Goal: Information Seeking & Learning: Learn about a topic

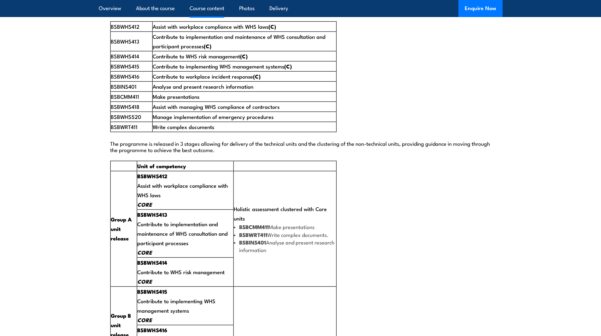
scroll to position [1105, 0]
click at [249, 194] on td "Holistic assessment clustered with Core units BSBCMM411 Make presentations BSBW…" at bounding box center [285, 230] width 103 height 116
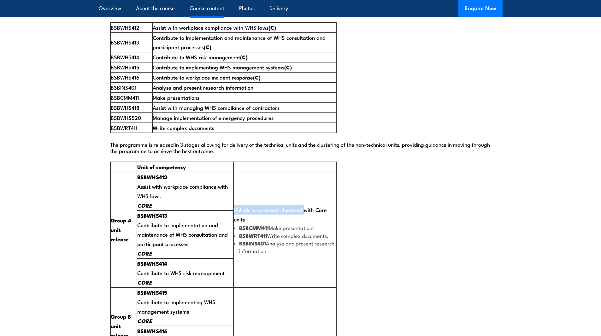
drag, startPoint x: 238, startPoint y: 194, endPoint x: 308, endPoint y: 195, distance: 70.4
click at [308, 195] on td "Holistic assessment clustered with Core units BSBCMM411 Make presentations BSBW…" at bounding box center [285, 230] width 103 height 116
copy td "Holistic assessment clustered"
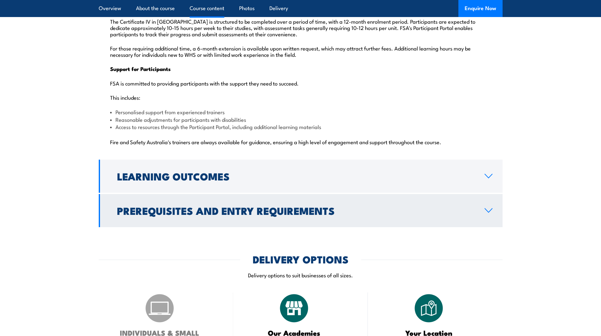
scroll to position [1546, 0]
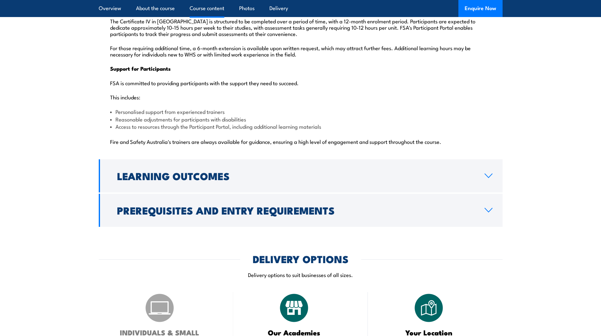
drag, startPoint x: 490, startPoint y: 163, endPoint x: 483, endPoint y: 167, distance: 8.7
click at [490, 173] on icon at bounding box center [488, 175] width 9 height 5
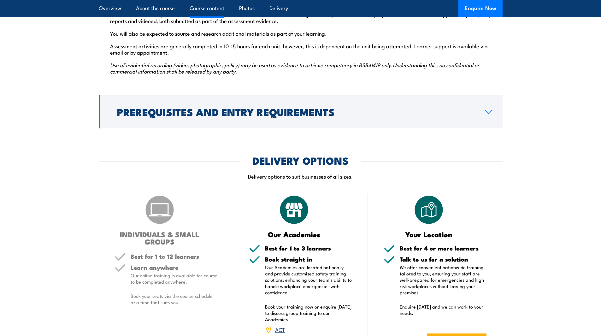
scroll to position [964, 0]
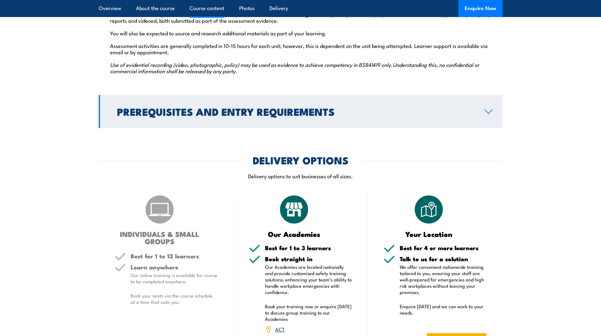
click at [487, 109] on icon at bounding box center [488, 111] width 9 height 5
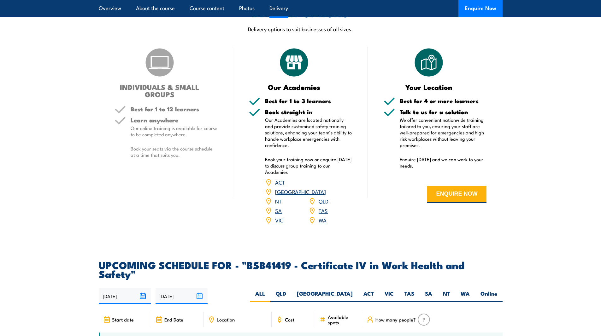
scroll to position [846, 0]
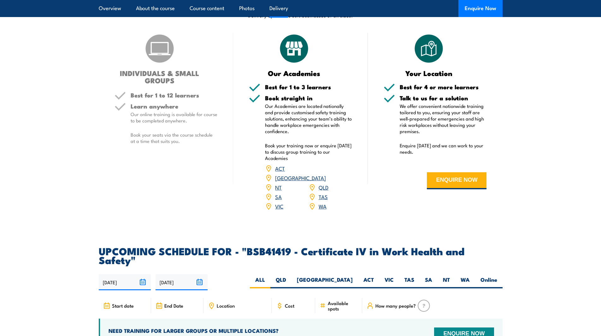
click at [323, 174] on link "[GEOGRAPHIC_DATA]" at bounding box center [300, 178] width 51 height 8
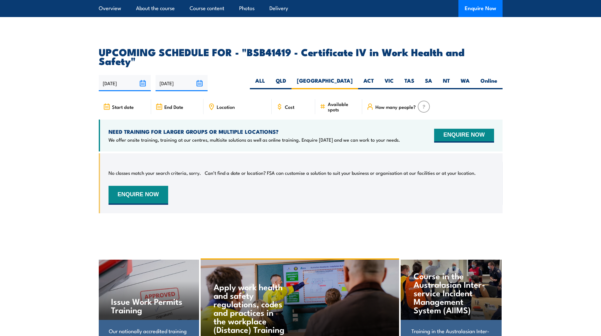
scroll to position [1965, 0]
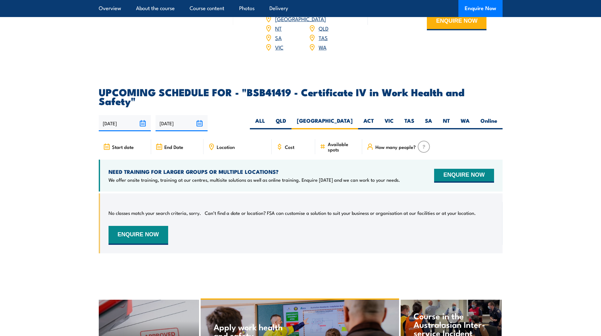
click at [286, 144] on span "Cost" at bounding box center [289, 146] width 9 height 5
click at [290, 144] on span "Cost" at bounding box center [289, 146] width 9 height 5
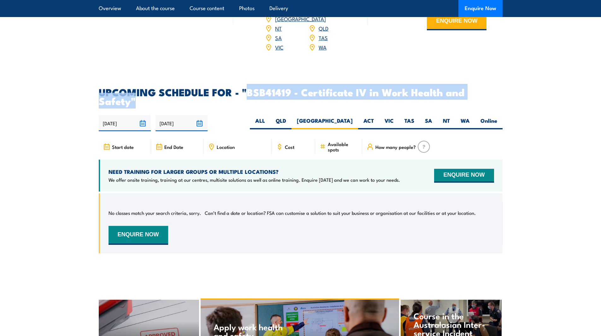
drag, startPoint x: 248, startPoint y: 66, endPoint x: 430, endPoint y: 82, distance: 182.8
click at [430, 87] on article "UPCOMING SCHEDULE FOR - "BSB41419 - Certificate IV in Work Health and Safety" […" at bounding box center [301, 174] width 404 height 175
copy article "BSB41419 - Certificate IV in Work Health and Safety" ALL QLD [GEOGRAPHIC_DATA] …"
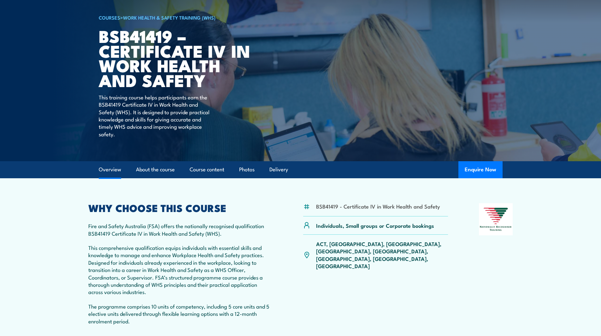
scroll to position [40, 0]
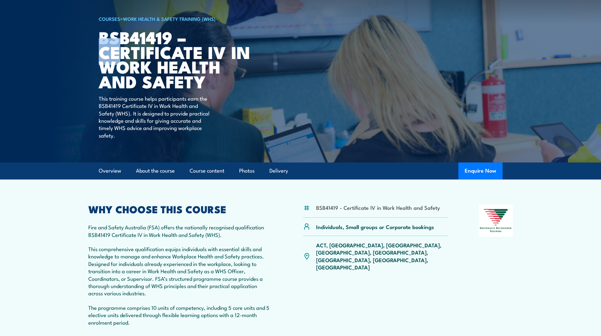
drag, startPoint x: 101, startPoint y: 51, endPoint x: 121, endPoint y: 56, distance: 20.6
click at [121, 55] on h1 "BSB41419 – Certificate IV in Work Health and Safety" at bounding box center [177, 59] width 156 height 59
click at [246, 173] on link "Photos" at bounding box center [246, 171] width 15 height 17
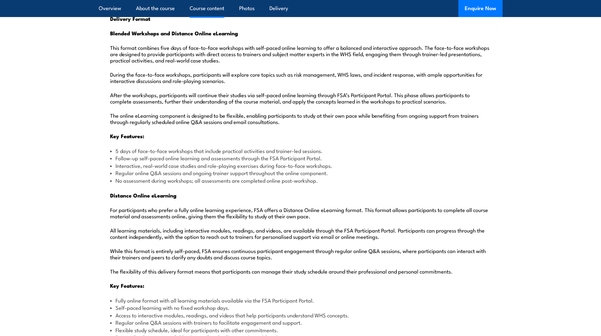
scroll to position [663, 0]
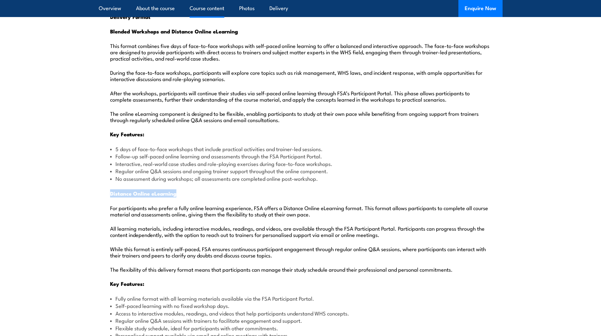
drag, startPoint x: 111, startPoint y: 178, endPoint x: 179, endPoint y: 180, distance: 67.9
click at [179, 190] on p "Distance Online eLearning" at bounding box center [300, 193] width 381 height 7
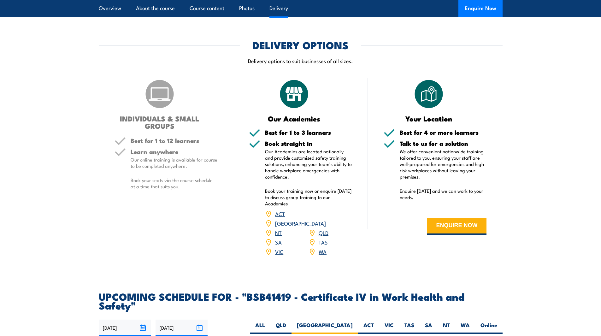
scroll to position [1767, 0]
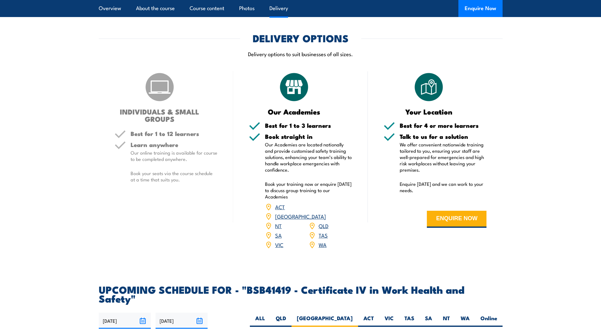
click at [157, 185] on div "INDIVIDUALS & SMALL GROUPS Best for 1 to 12 learners Learn anywhere Our online …" at bounding box center [166, 164] width 135 height 186
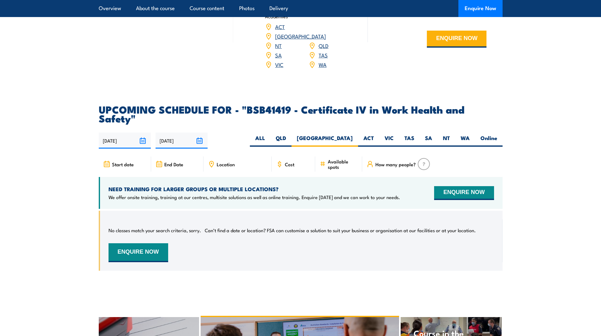
scroll to position [1957, 0]
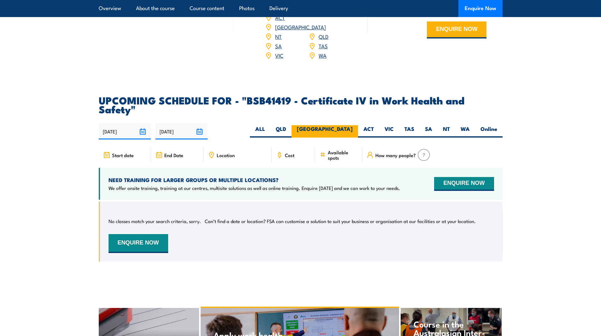
click at [342, 125] on label "[GEOGRAPHIC_DATA]" at bounding box center [325, 131] width 67 height 12
click at [353, 125] on input "[GEOGRAPHIC_DATA]" at bounding box center [355, 127] width 4 height 4
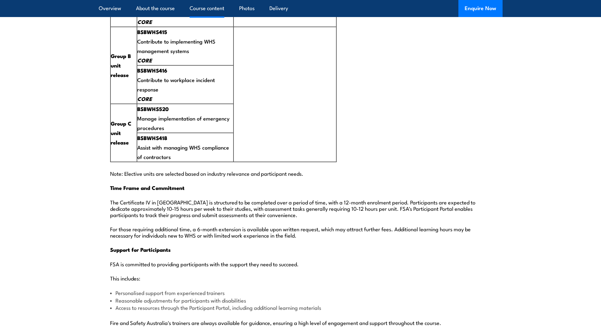
scroll to position [1231, 0]
